Goal: Task Accomplishment & Management: Manage account settings

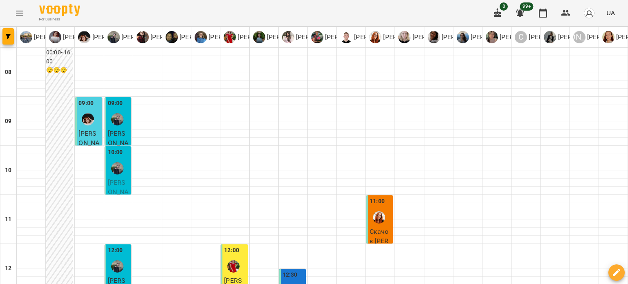
scroll to position [286, 0]
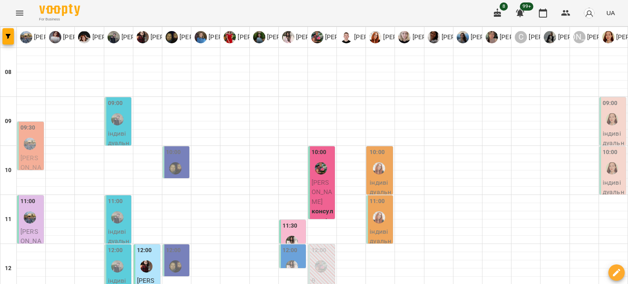
scroll to position [0, 0]
click at [616, 130] on p "індивідуальне заняття - [PERSON_NAME]" at bounding box center [613, 158] width 22 height 58
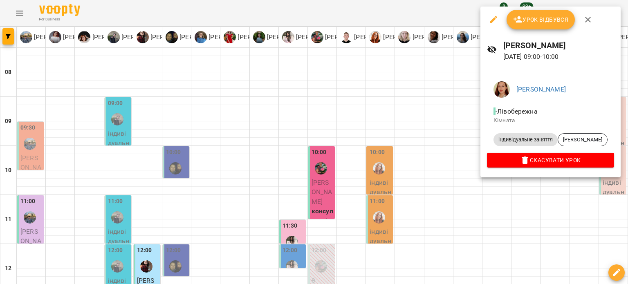
click at [588, 19] on icon "button" at bounding box center [588, 20] width 10 height 10
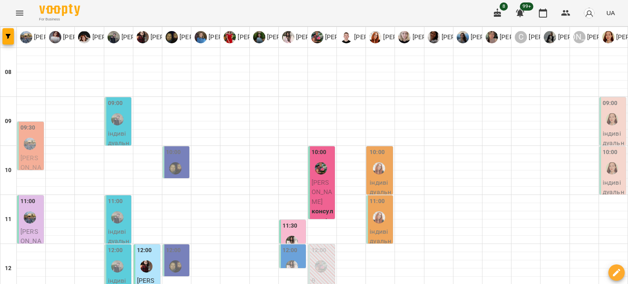
click at [607, 187] on p "індивідуальне заняття - [PERSON_NAME]" at bounding box center [613, 207] width 22 height 58
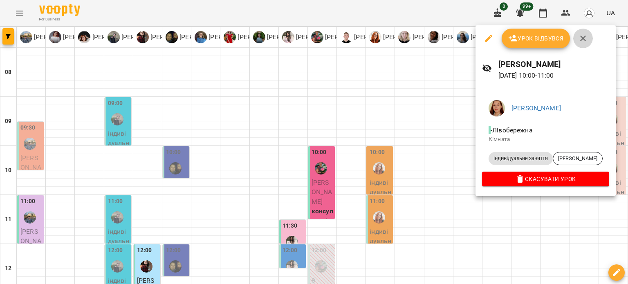
click at [582, 37] on icon "button" at bounding box center [583, 39] width 10 height 10
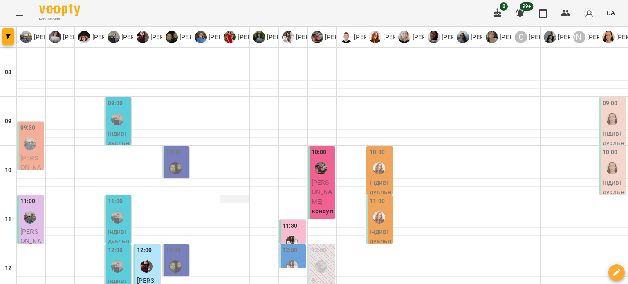
scroll to position [204, 0]
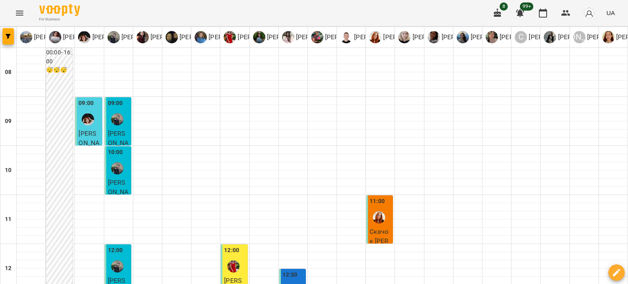
scroll to position [368, 0]
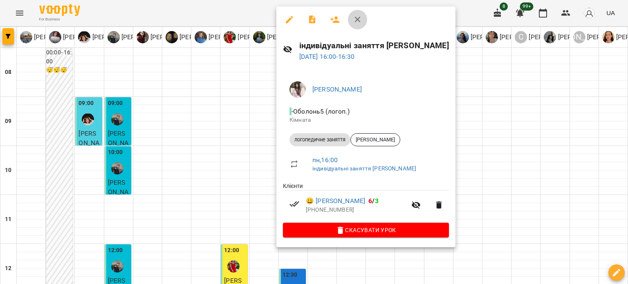
click at [358, 21] on icon "button" at bounding box center [358, 20] width 10 height 10
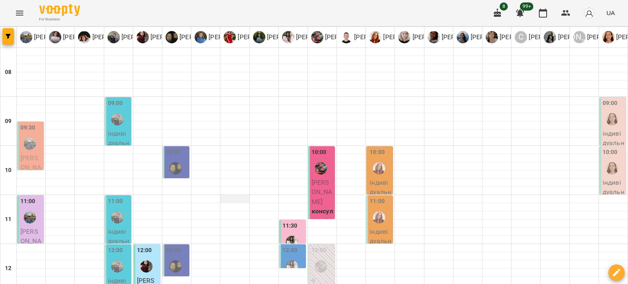
scroll to position [327, 0]
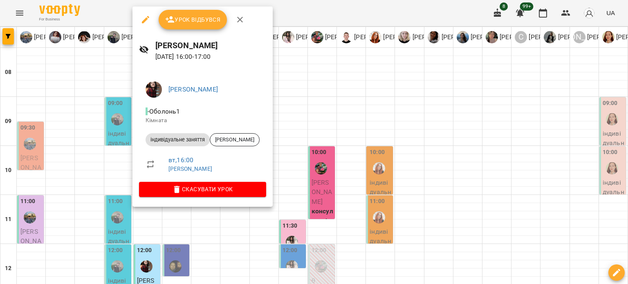
click at [238, 22] on icon "button" at bounding box center [240, 20] width 10 height 10
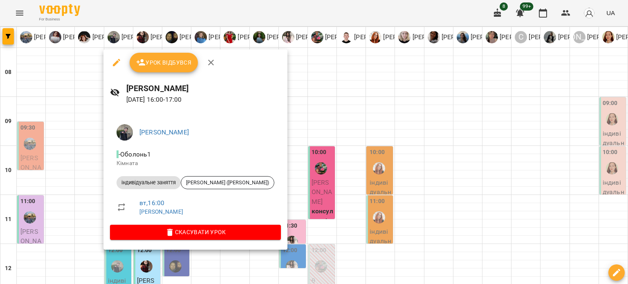
click at [212, 66] on icon "button" at bounding box center [211, 63] width 10 height 10
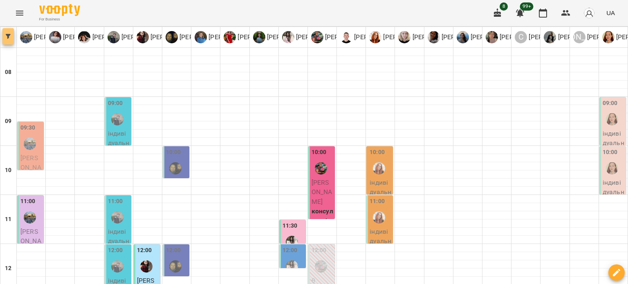
click at [10, 36] on icon "button" at bounding box center [8, 36] width 5 height 5
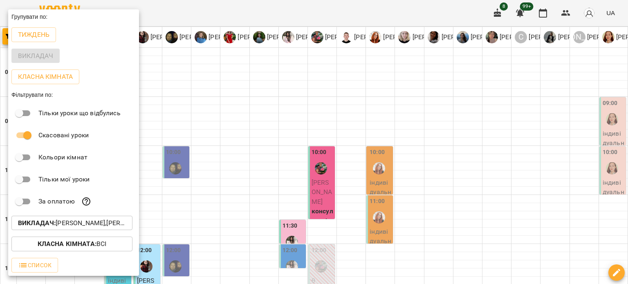
click at [100, 225] on p "Викладач : Іванна Шевчук,Анна Андрійчук,Валерія Капітан,Вікторія Жежера,Гайдук …" at bounding box center [72, 223] width 108 height 10
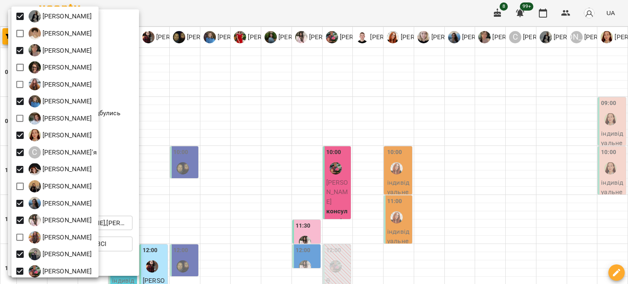
scroll to position [257, 0]
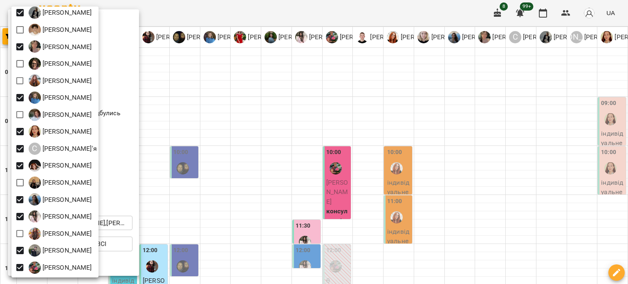
click at [183, 86] on div at bounding box center [314, 142] width 628 height 284
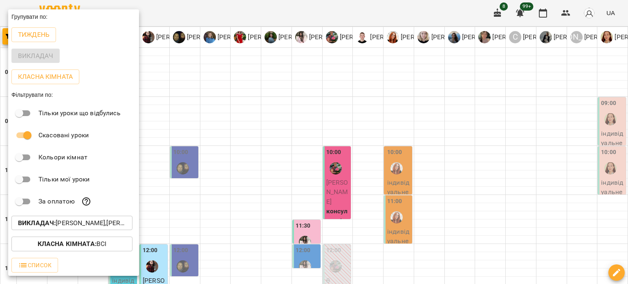
click at [183, 86] on div at bounding box center [314, 142] width 628 height 284
